Goal: Check status: Check status

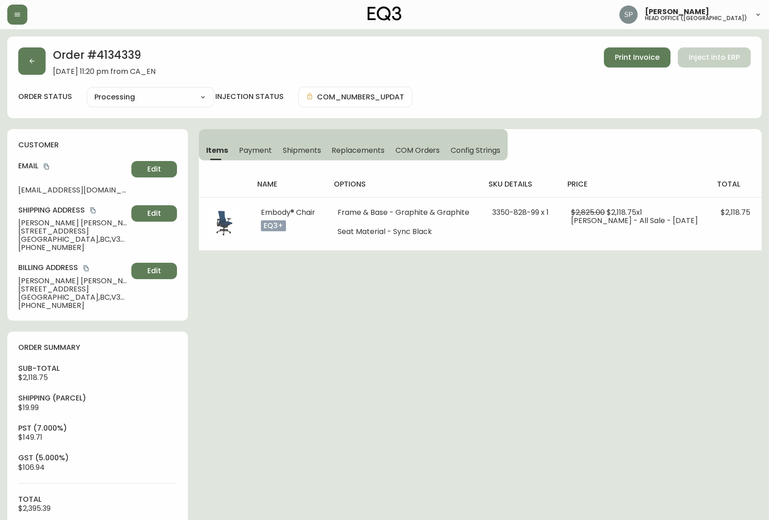
select select "PROCESSING"
click at [37, 68] on button "button" at bounding box center [31, 60] width 27 height 27
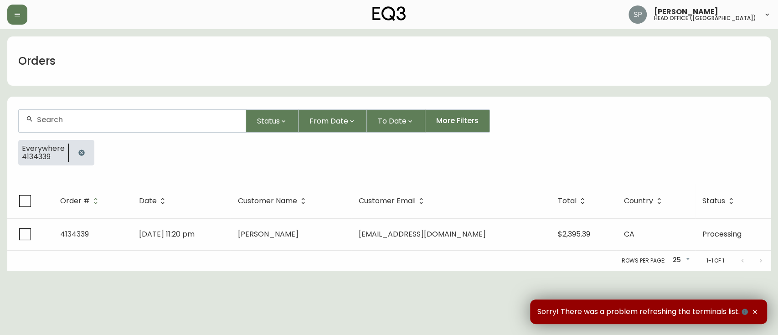
click at [136, 116] on input "text" at bounding box center [137, 119] width 201 height 9
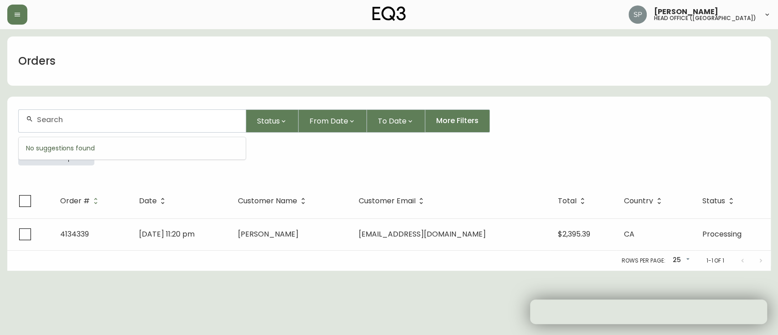
paste input "4134271"
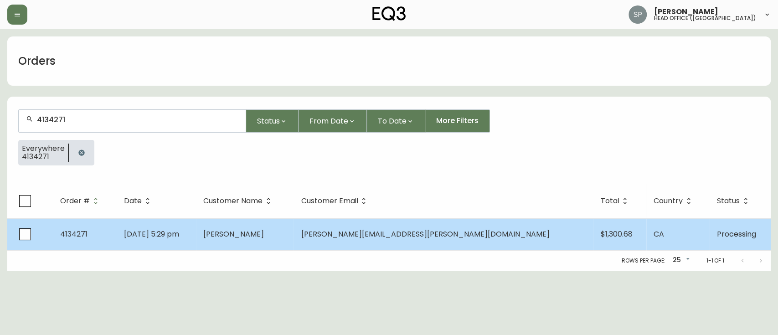
type input "4134271"
click at [294, 232] on td "Micheal McCarron" at bounding box center [245, 234] width 98 height 32
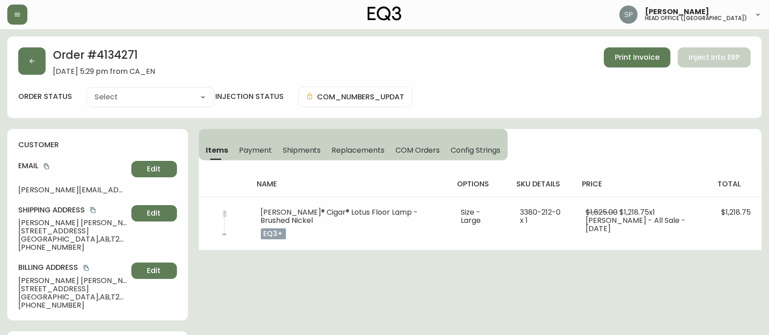
type input "Processing"
select select "PROCESSING"
click at [118, 53] on h2 "Order # 4134271" at bounding box center [104, 57] width 102 height 20
copy h2 "4134271"
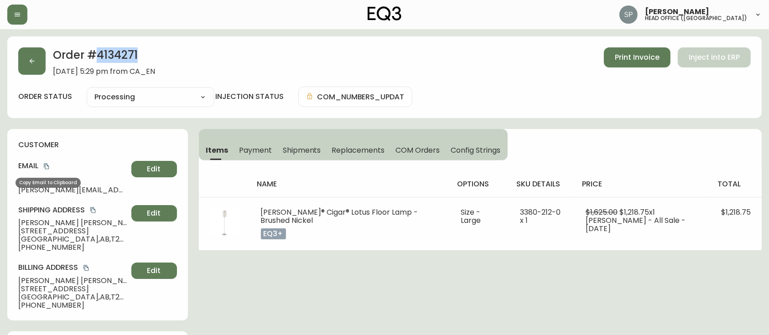
click at [43, 165] on icon "copy" at bounding box center [46, 166] width 6 height 6
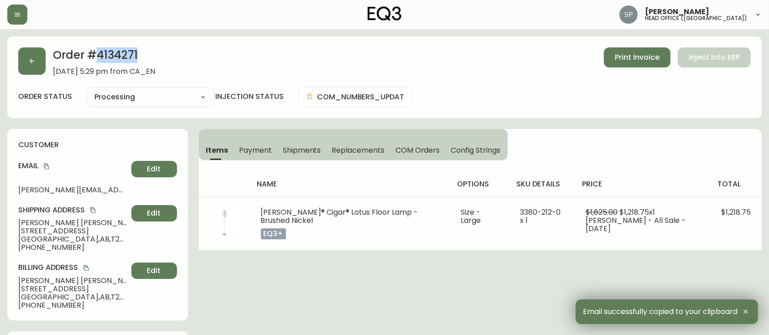
click at [119, 57] on h2 "Order # 4134271" at bounding box center [104, 57] width 102 height 20
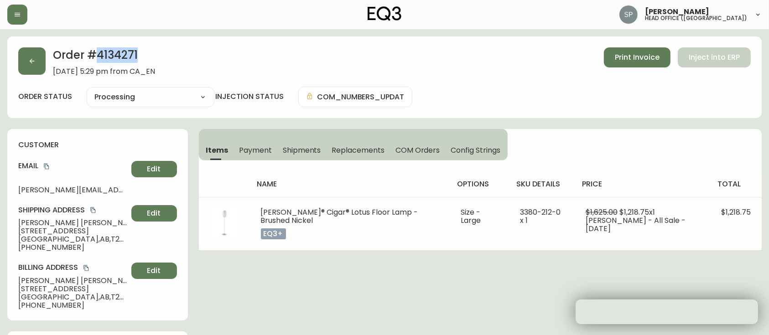
click at [119, 57] on h2 "Order # 4134271" at bounding box center [104, 57] width 102 height 20
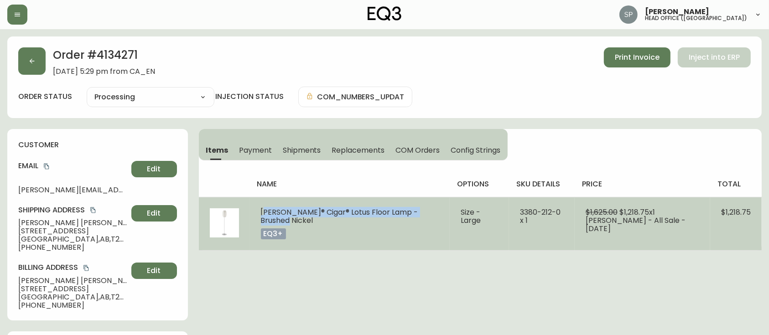
drag, startPoint x: 272, startPoint y: 215, endPoint x: 280, endPoint y: 220, distance: 9.9
click at [280, 220] on td "Nelson® Cigar® Lotus Floor Lamp - Brushed Nickel eq3+" at bounding box center [350, 223] width 200 height 53
drag, startPoint x: 318, startPoint y: 222, endPoint x: 296, endPoint y: 219, distance: 22.1
click at [318, 222] on td "Nelson® Cigar® Lotus Floor Lamp - Brushed Nickel eq3+" at bounding box center [350, 223] width 200 height 53
drag, startPoint x: 263, startPoint y: 209, endPoint x: 282, endPoint y: 219, distance: 22.0
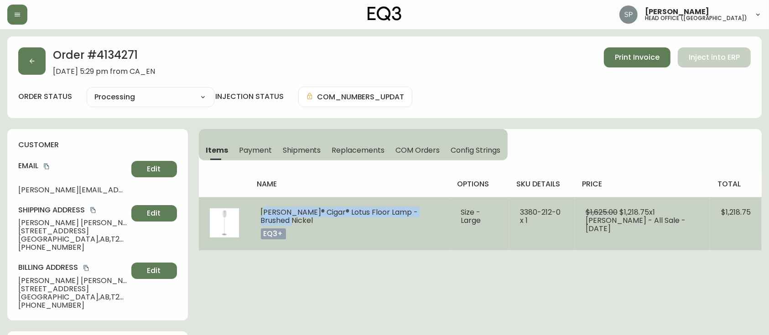
click at [282, 219] on td "Nelson® Cigar® Lotus Floor Lamp - Brushed Nickel eq3+" at bounding box center [350, 223] width 200 height 53
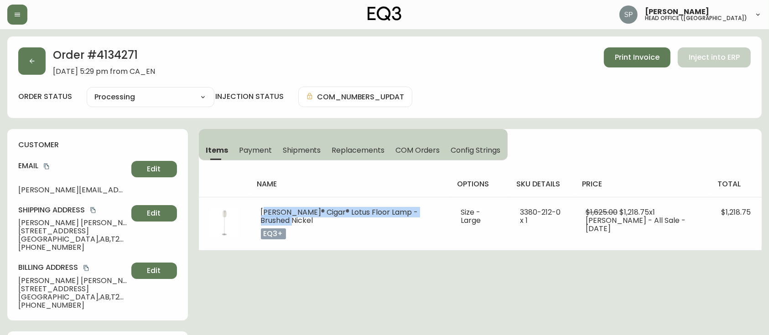
copy span "Nelson® Cigar® Lotus Floor Lamp - Brushed Nickel"
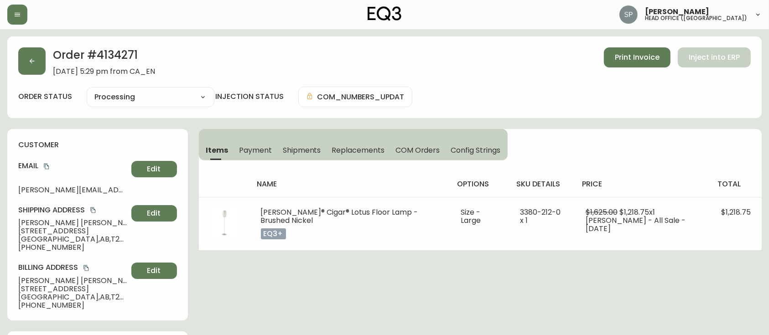
click at [425, 77] on div "Order # 4134271 July 21, 2025 at 5:29 pm from CA_EN Print Invoice Inject into E…" at bounding box center [384, 77] width 754 height 82
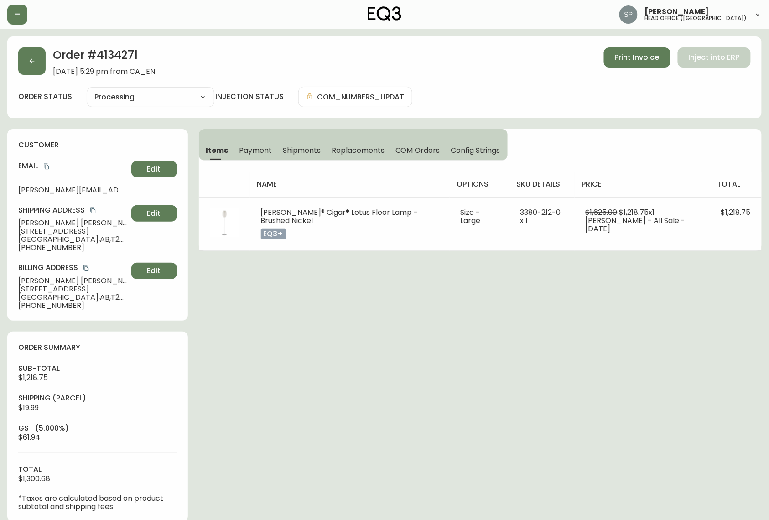
click at [289, 376] on div "Order # 4134271 July 21, 2025 at 5:29 pm from CA_EN Print Invoice Inject into E…" at bounding box center [384, 472] width 754 height 872
